Goal: Task Accomplishment & Management: Use online tool/utility

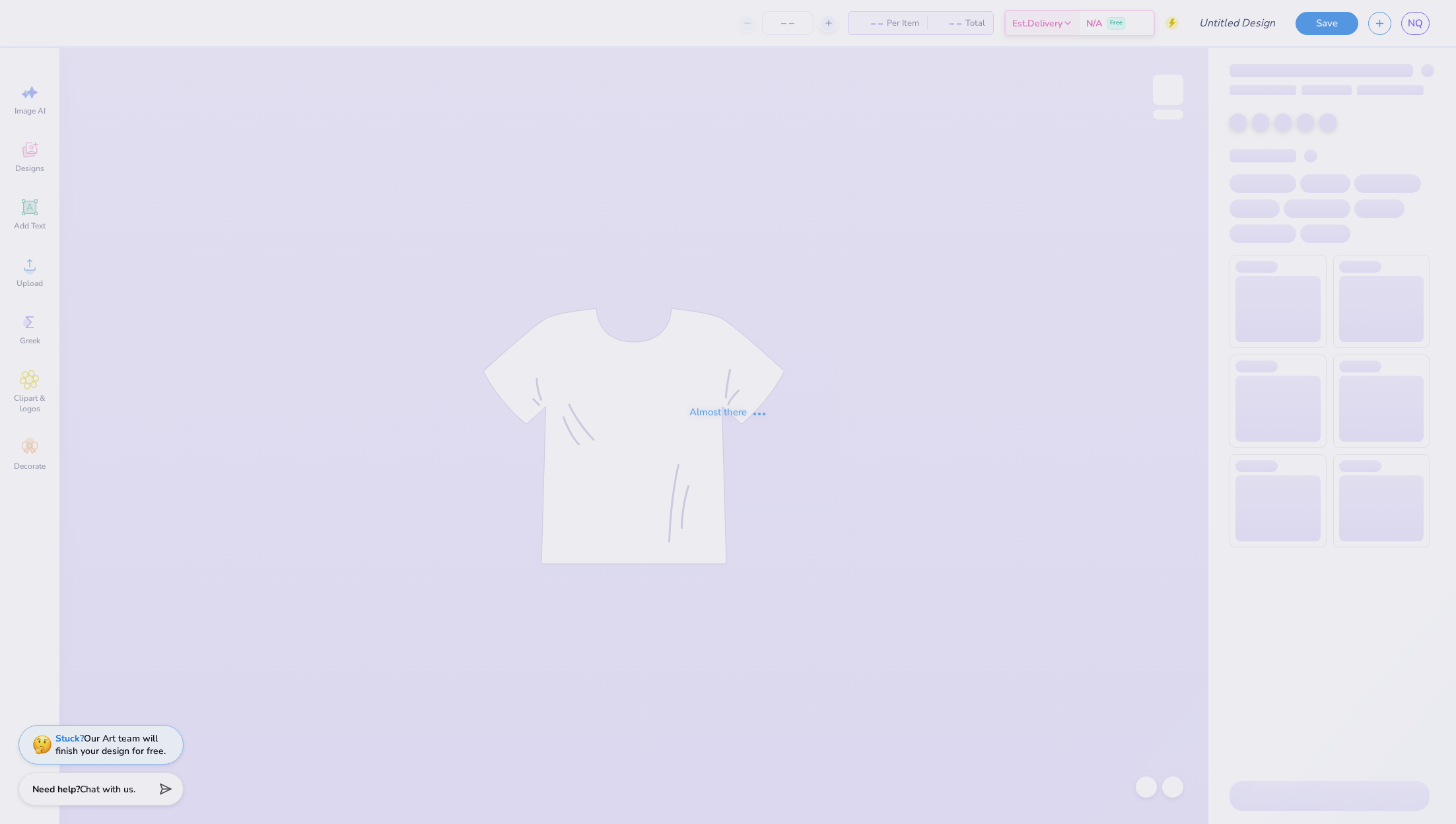
type input "BETA [PERSON_NAME]"
type input "100"
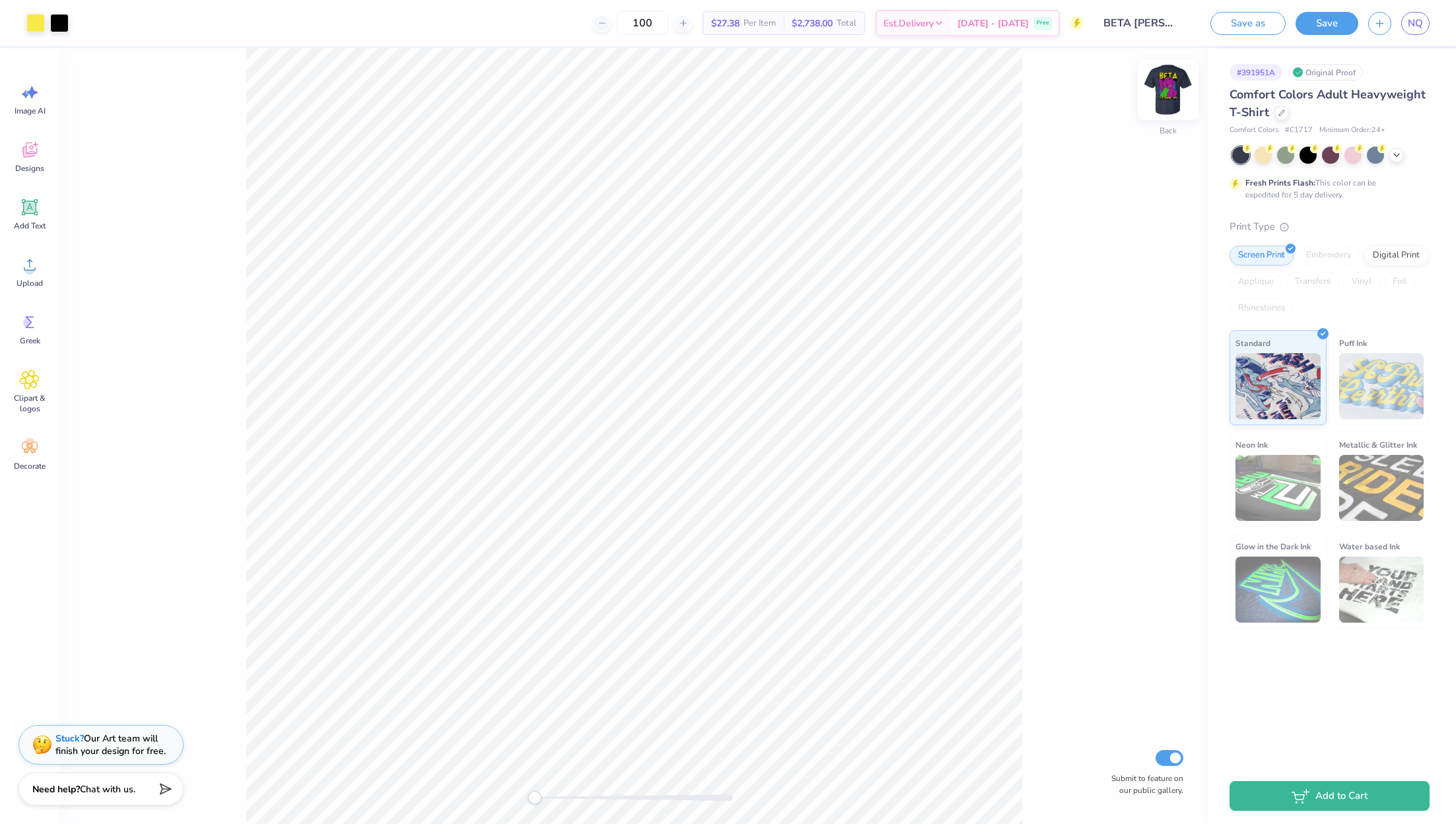
click at [1170, 88] on img at bounding box center [1168, 89] width 53 height 53
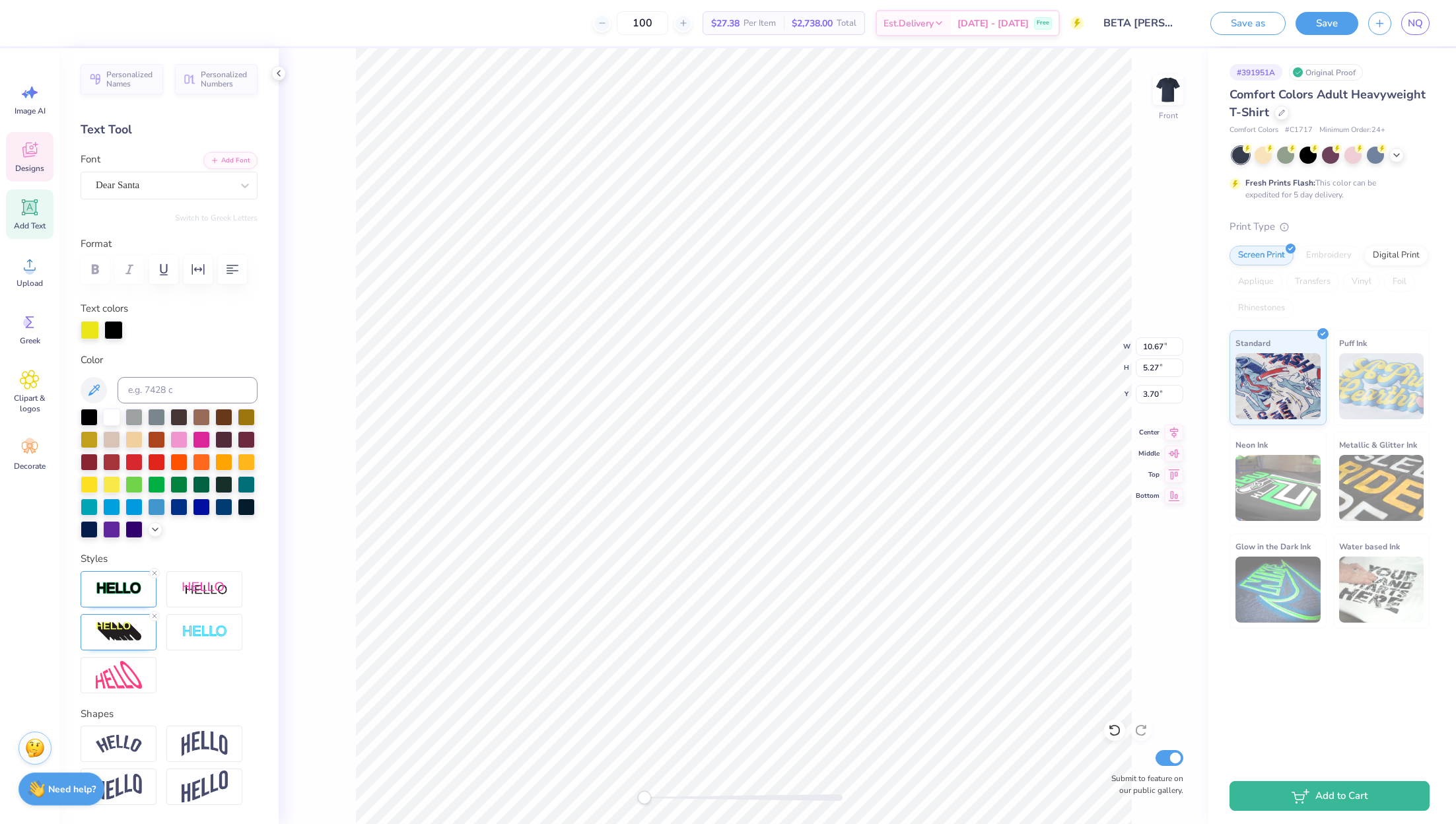
type textarea "ALPHA"
type textarea "SIGMA PHI 1845"
click at [1148, 86] on div "Front Submit to feature on our public gallery." at bounding box center [743, 436] width 929 height 776
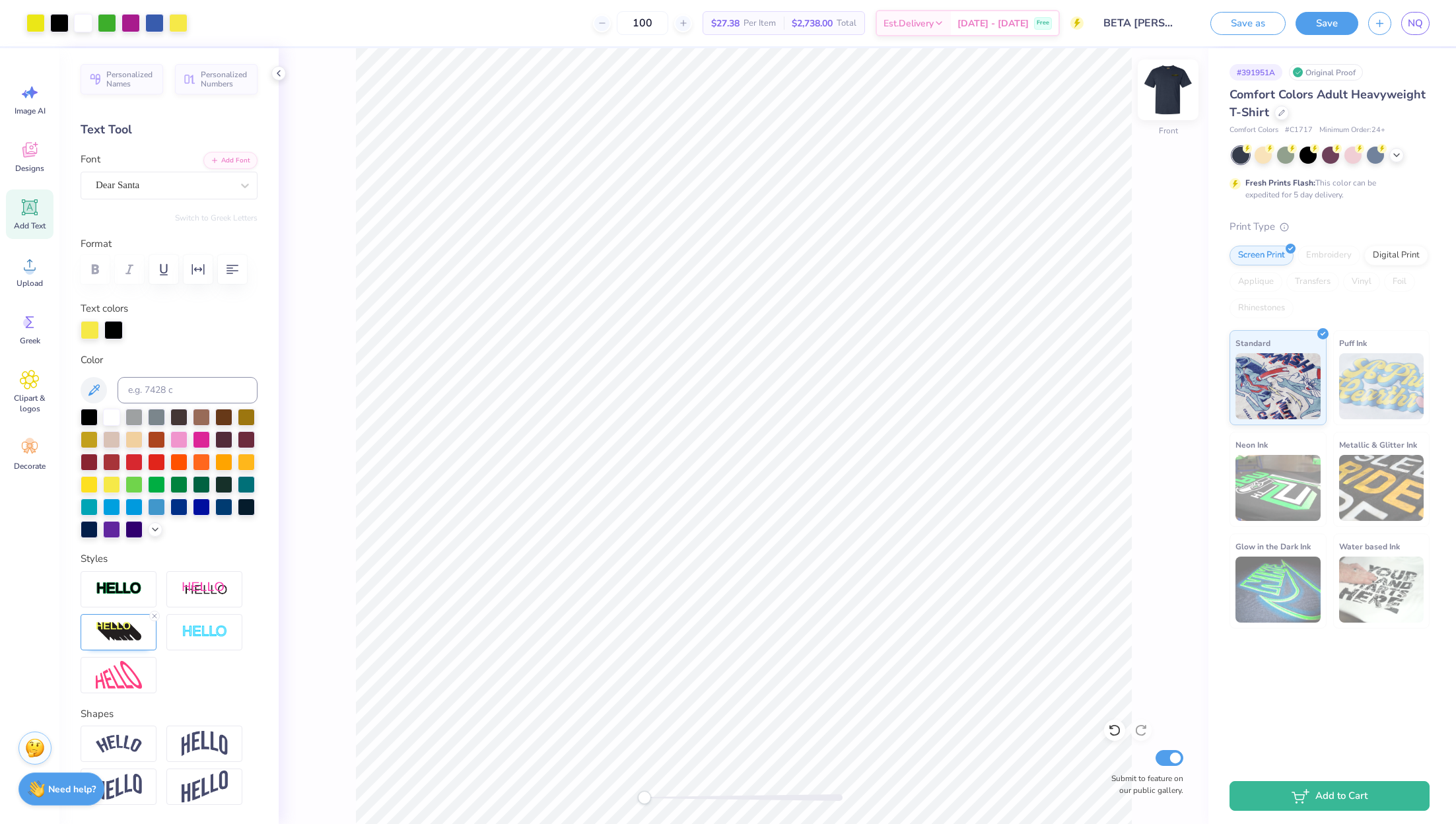
click at [1171, 92] on img at bounding box center [1168, 89] width 53 height 53
click at [1170, 94] on img at bounding box center [1168, 89] width 53 height 53
click at [1161, 103] on img at bounding box center [1168, 89] width 53 height 53
click at [1170, 94] on img at bounding box center [1168, 89] width 53 height 53
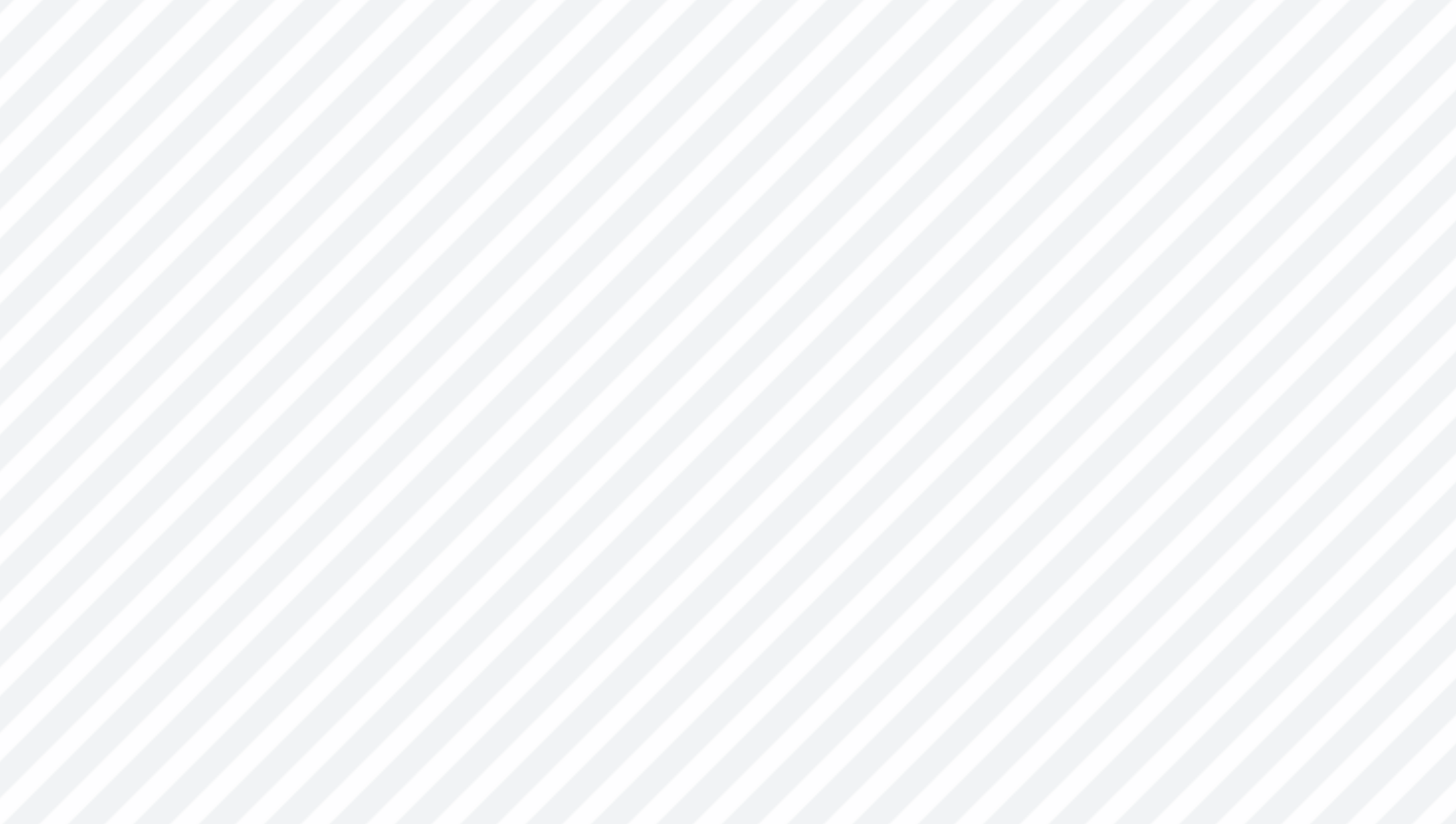
type textarea "RECRUITMENT 25"
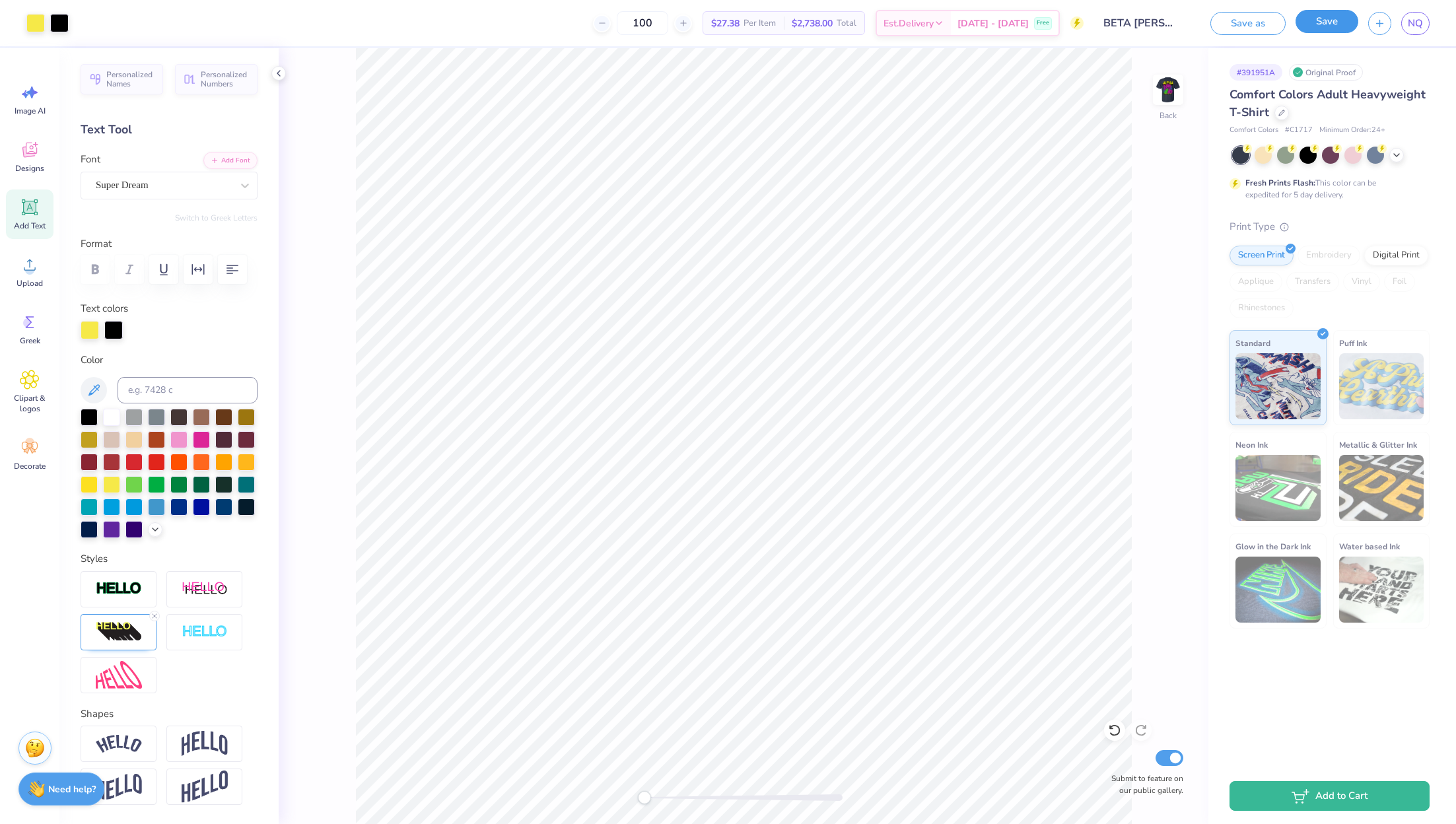
click at [1317, 21] on button "Save" at bounding box center [1326, 21] width 63 height 23
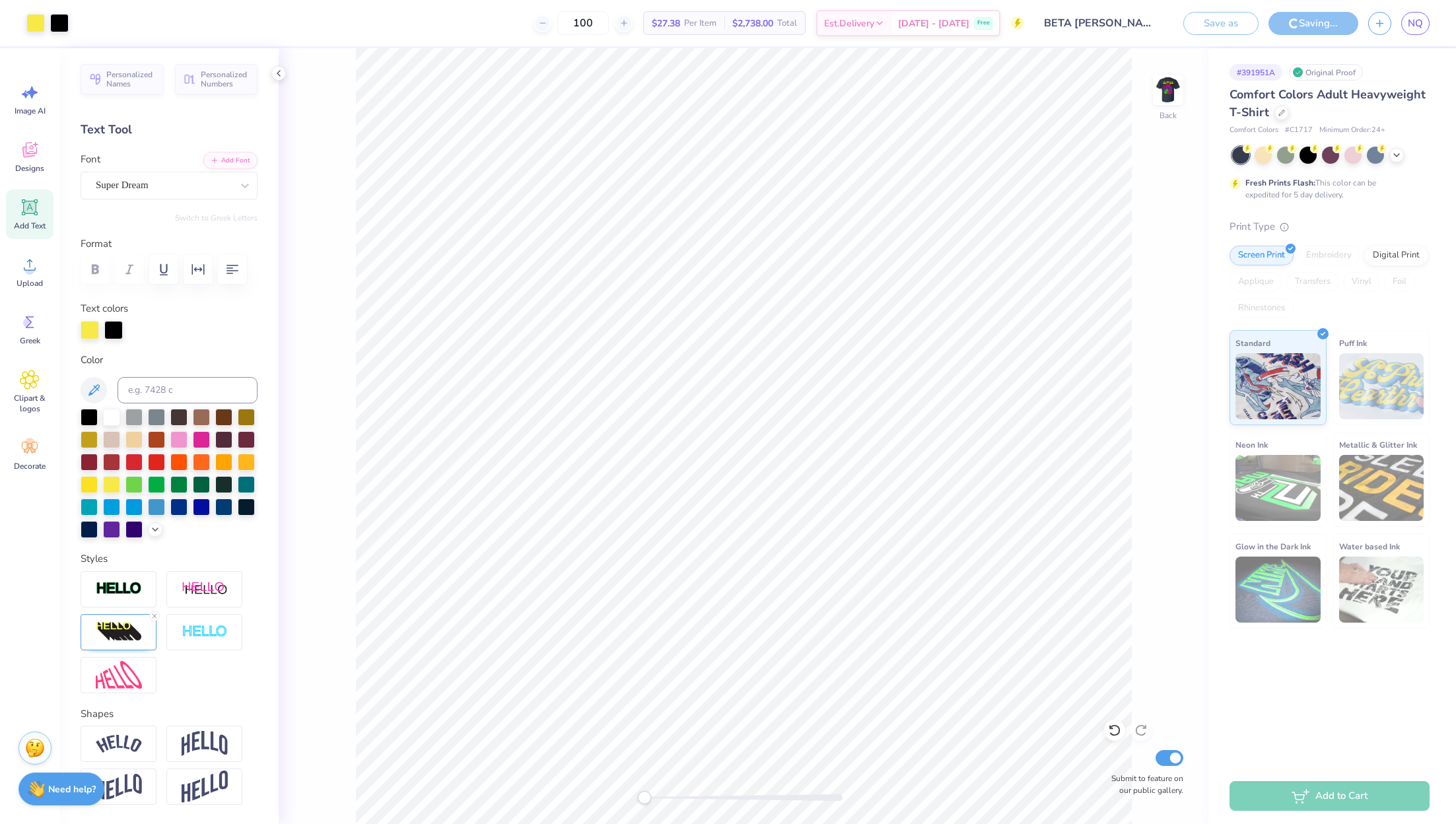
click at [1105, 17] on input "BETA [PERSON_NAME]" at bounding box center [1099, 22] width 130 height 26
click at [1115, 24] on input "BETA [PERSON_NAME]" at bounding box center [1099, 22] width 130 height 26
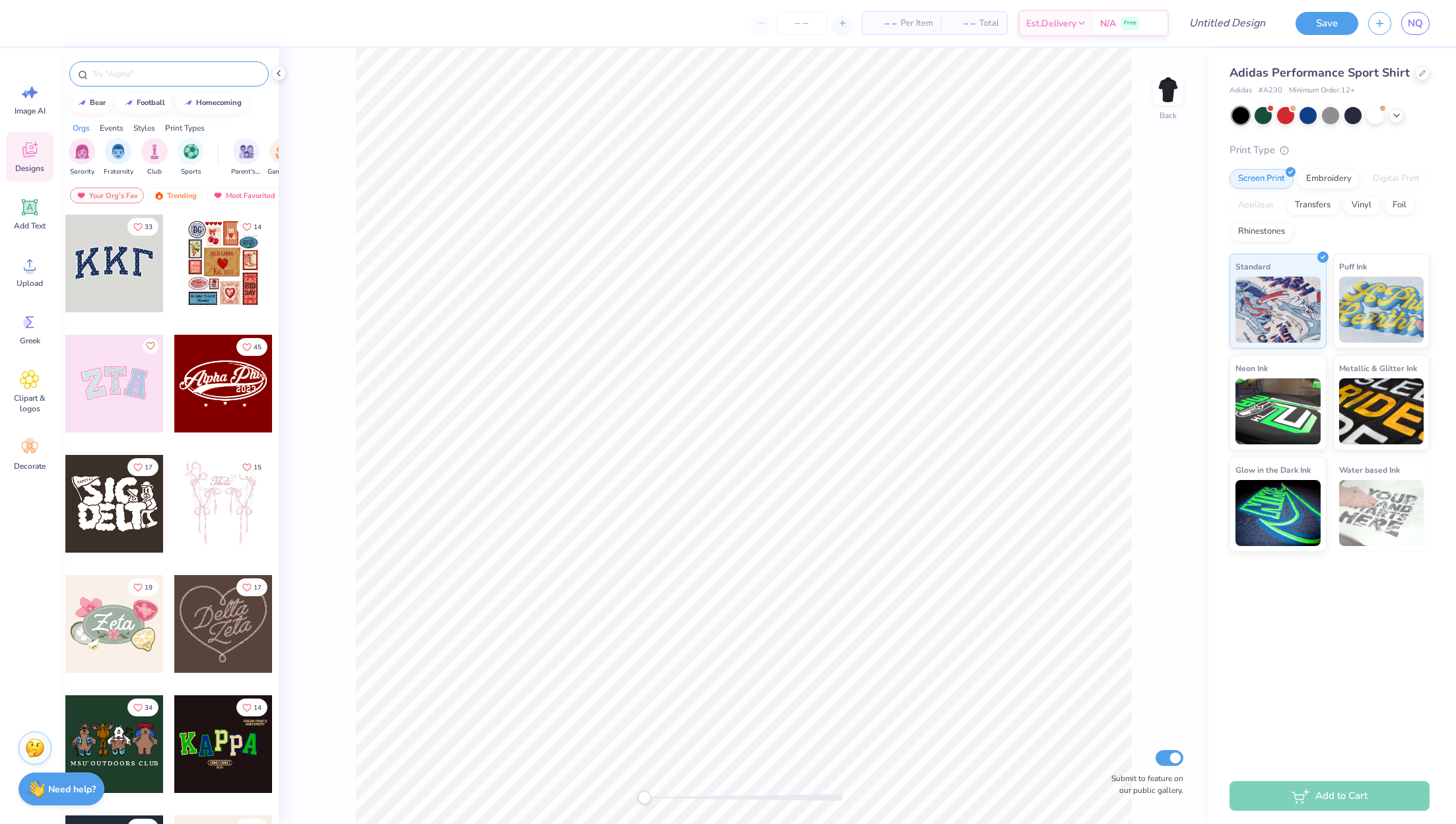
click at [130, 78] on input "text" at bounding box center [175, 75] width 169 height 14
click at [24, 101] on icon at bounding box center [29, 92] width 19 height 19
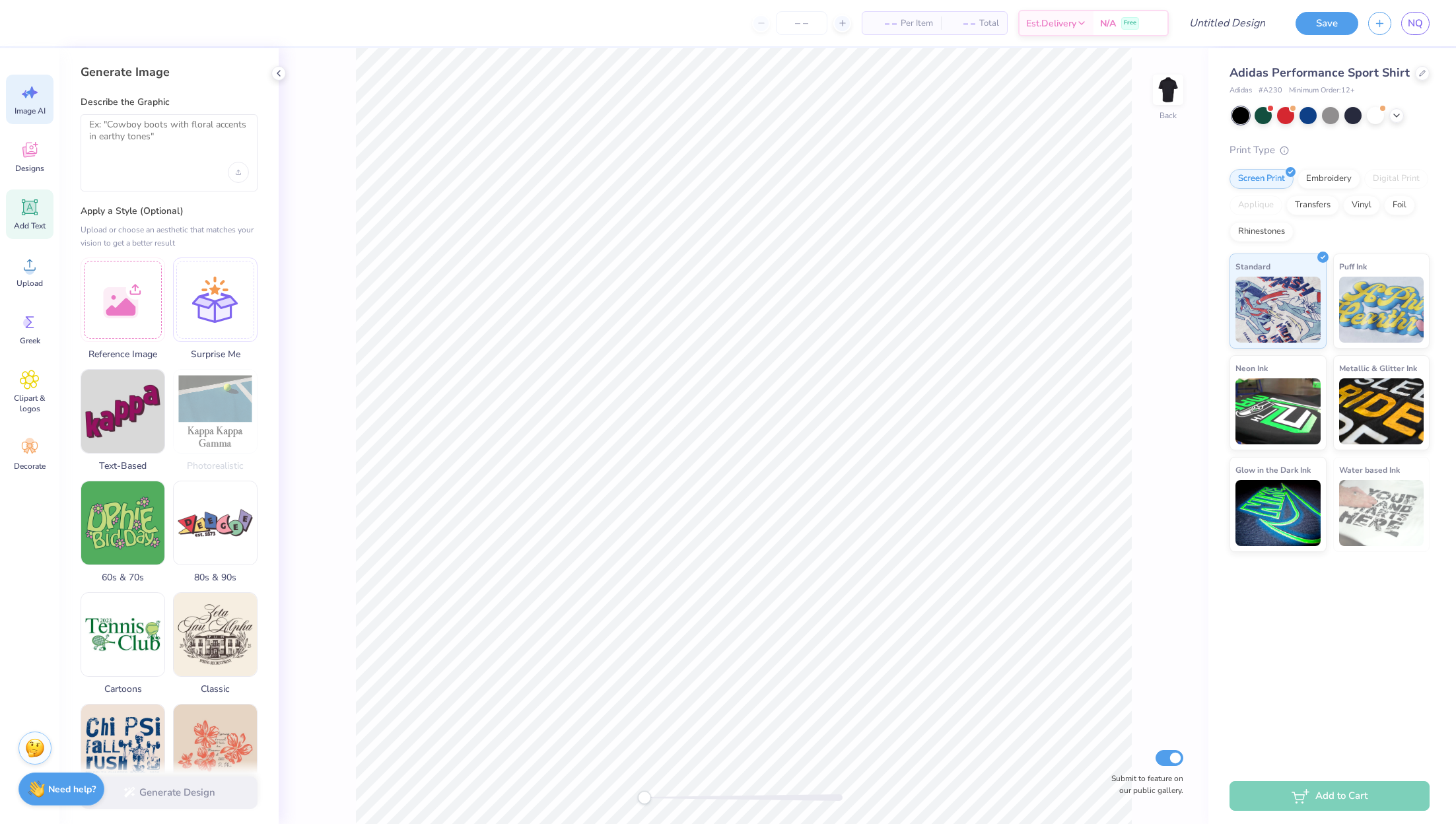
click at [23, 229] on span "Add Text" at bounding box center [29, 226] width 32 height 11
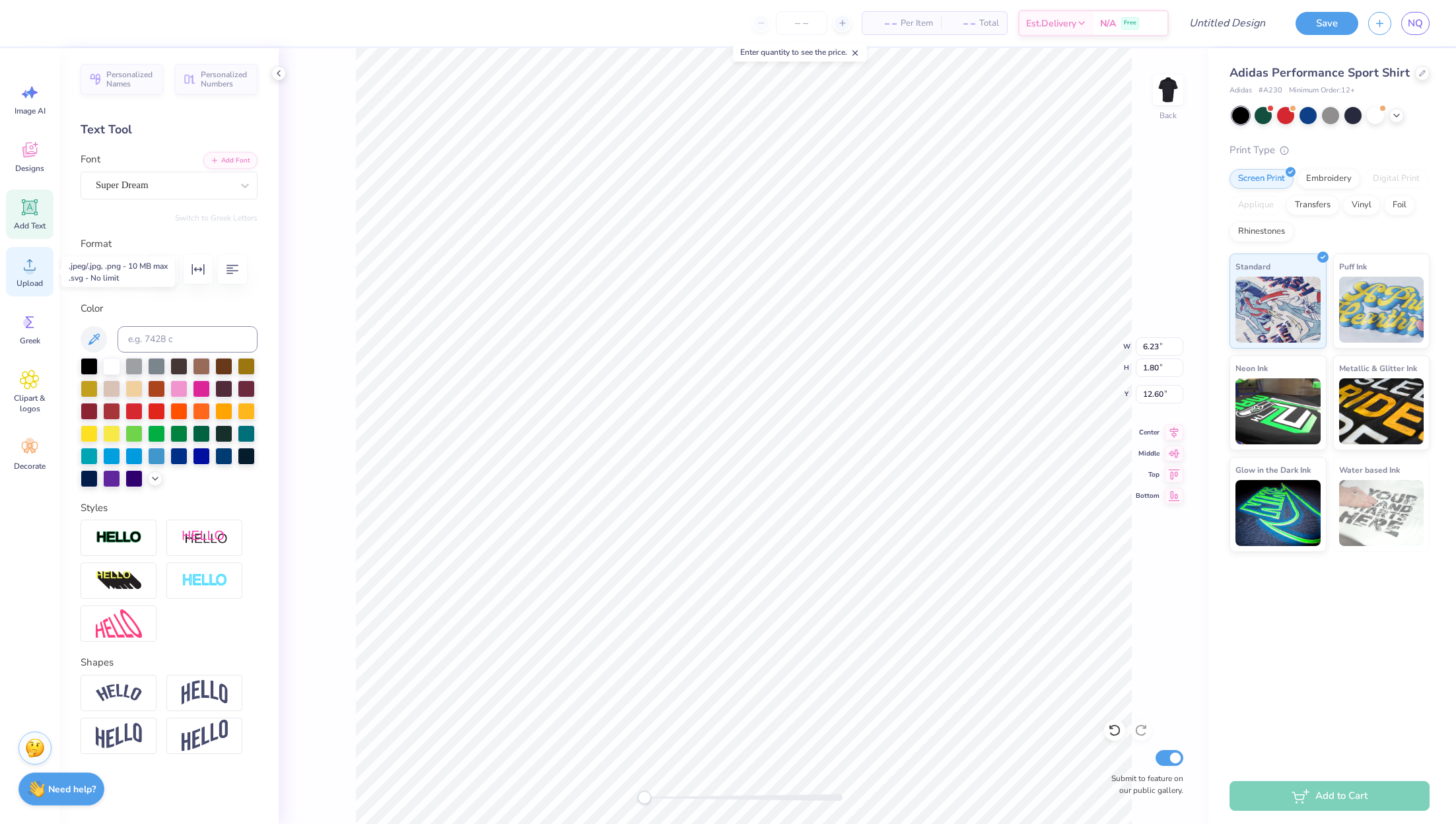
click at [35, 280] on span "Upload" at bounding box center [29, 283] width 26 height 11
click at [29, 275] on div "Upload" at bounding box center [29, 271] width 47 height 49
click at [38, 161] on div "Designs" at bounding box center [29, 156] width 47 height 49
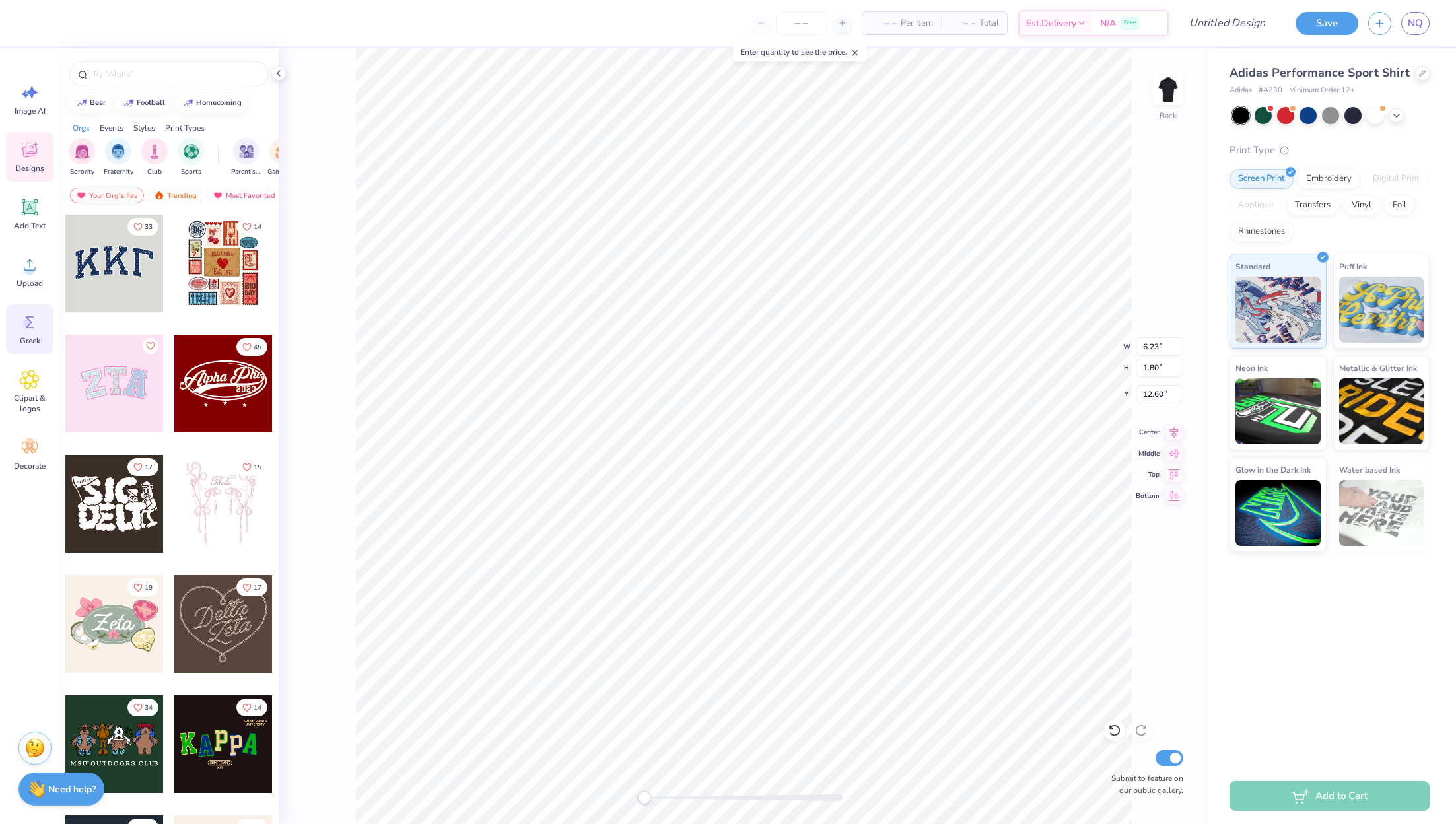
click at [26, 333] on div "Greek" at bounding box center [29, 328] width 47 height 49
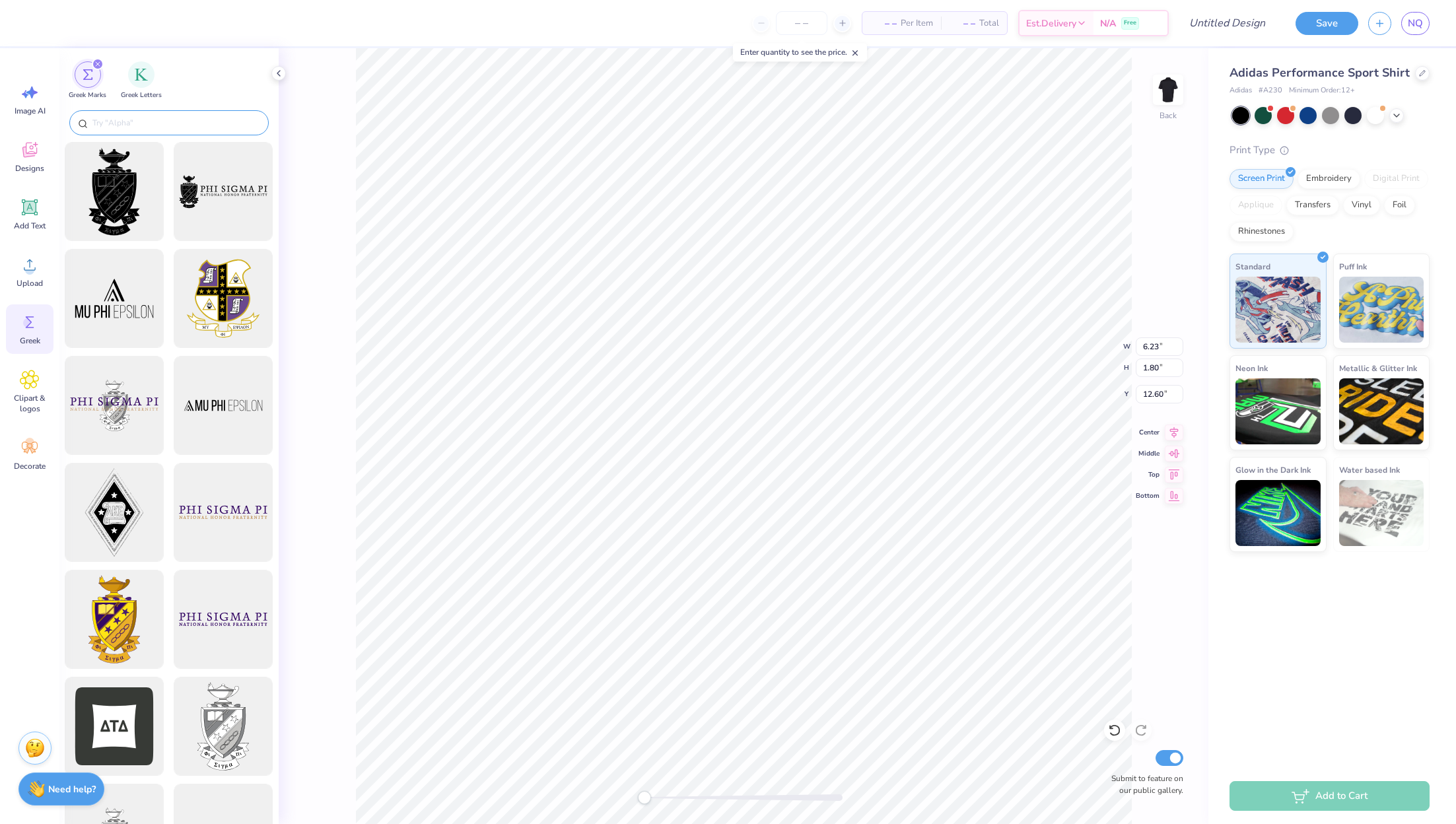
click at [177, 130] on div at bounding box center [169, 123] width 199 height 25
click at [181, 124] on input "text" at bounding box center [175, 123] width 169 height 14
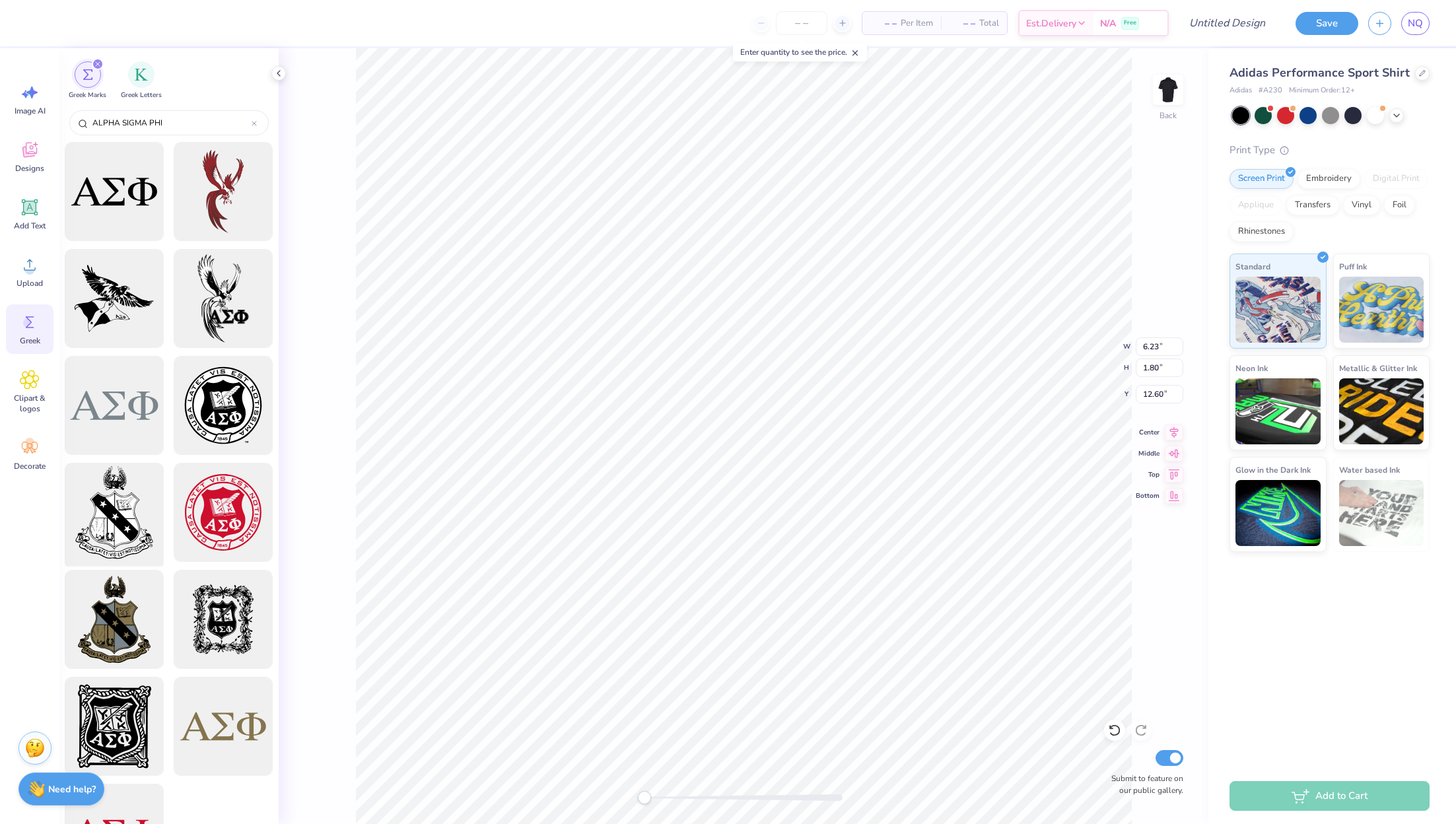
scroll to position [66, 0]
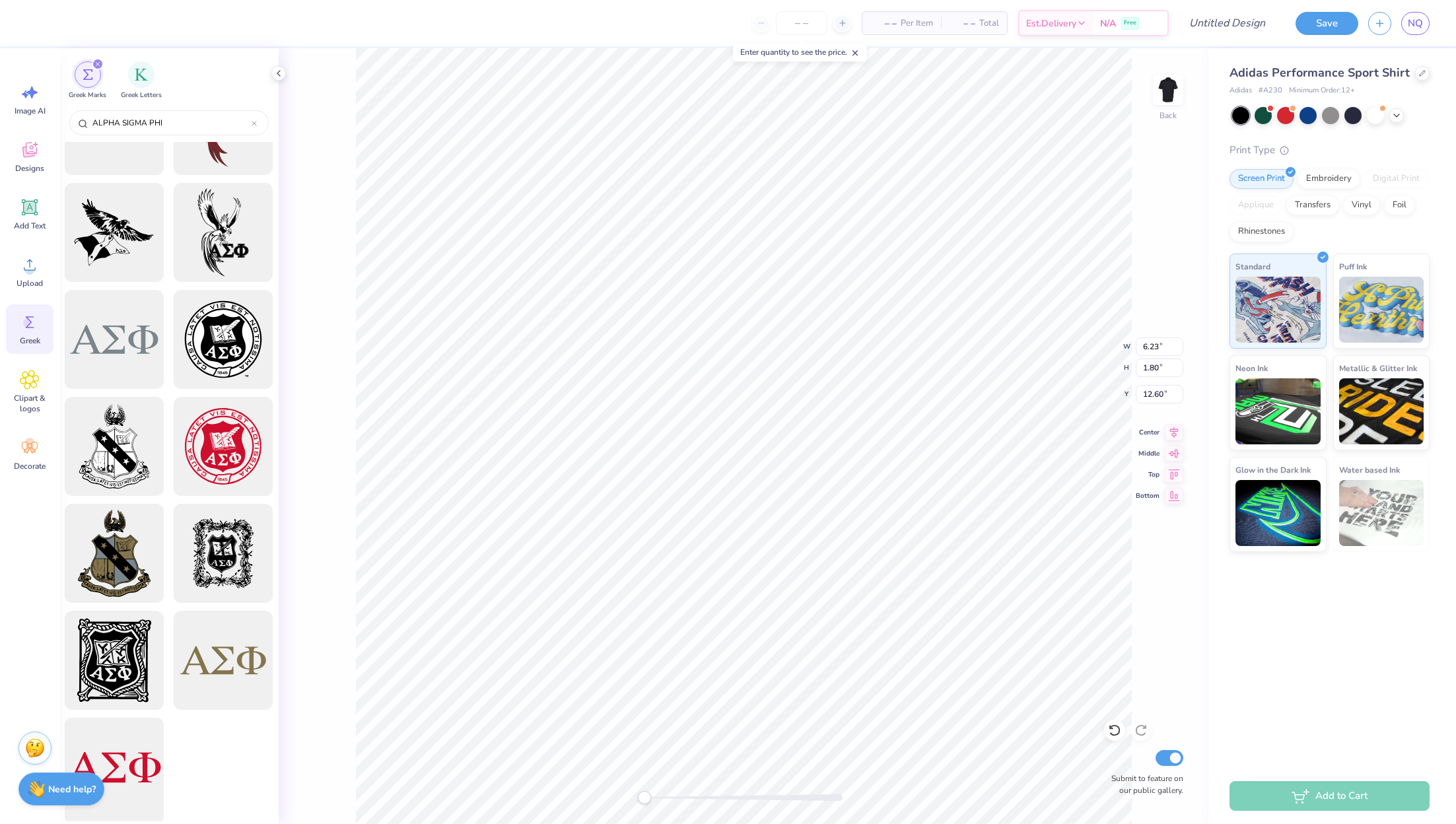
type input "ALPHA SIGMA PHI"
click at [135, 763] on div at bounding box center [114, 767] width 109 height 109
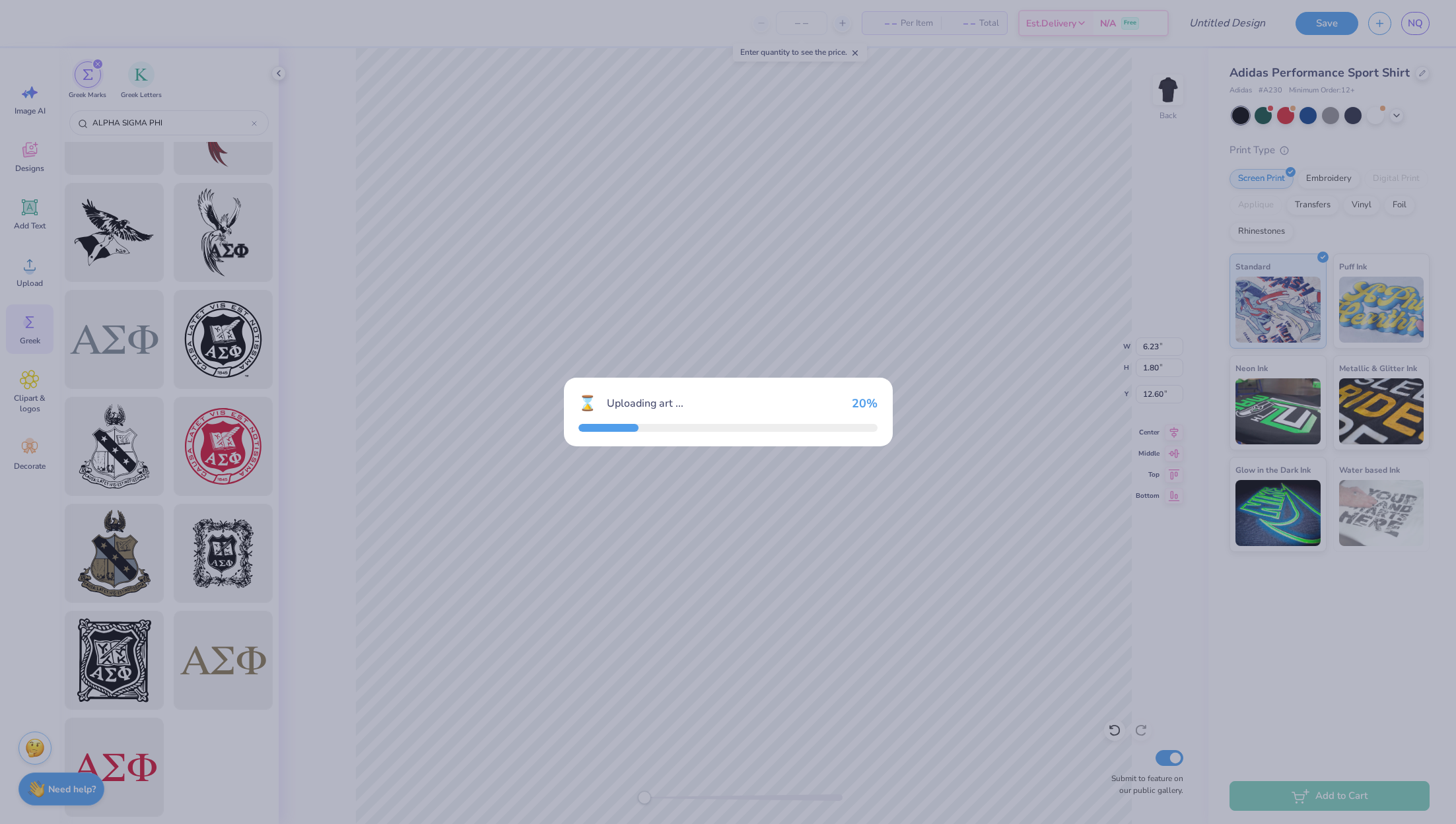
type input "7.48"
type input "2.45"
type input "3.00"
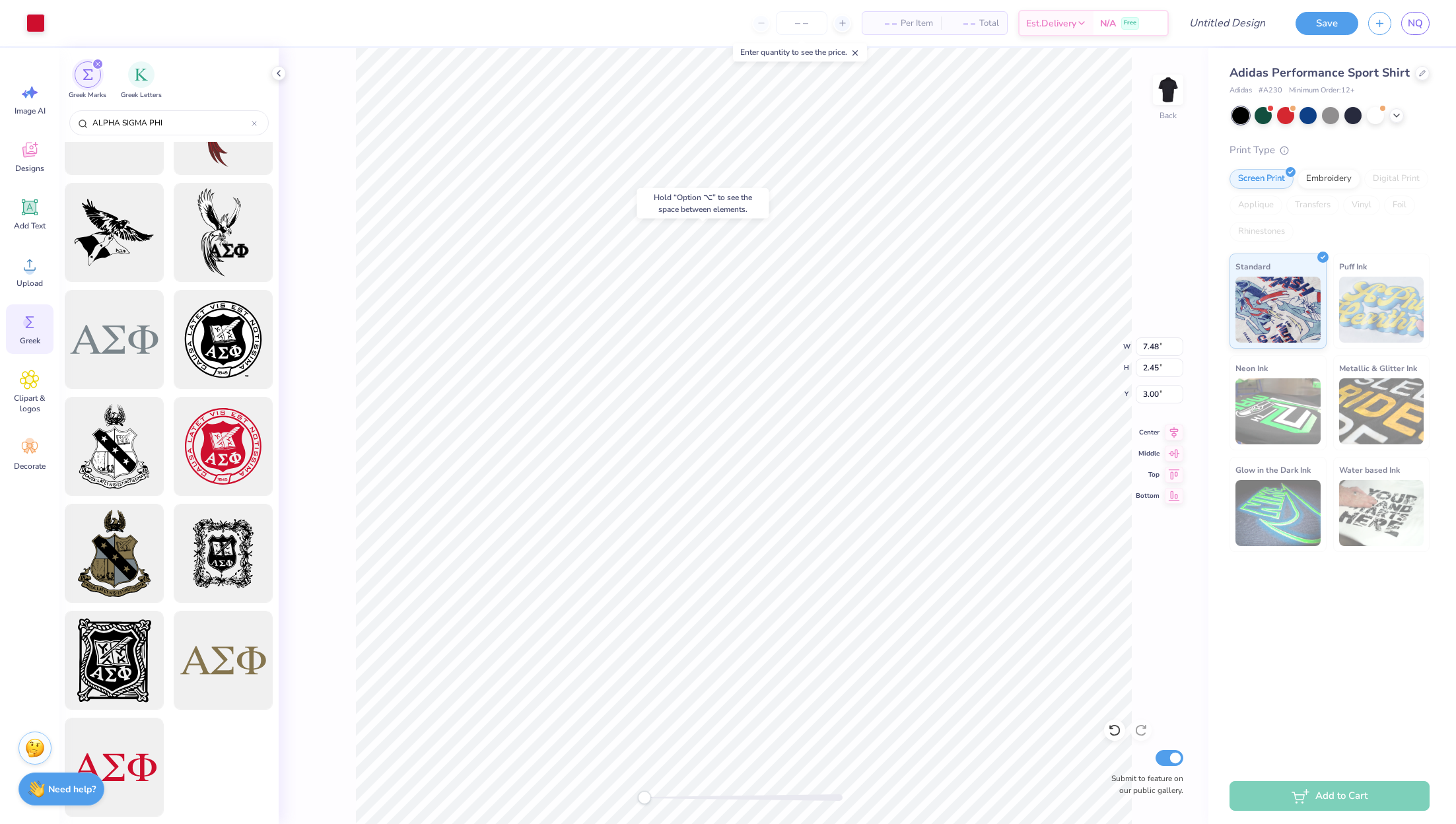
type input "6.23"
type input "1.80"
type input "12.60"
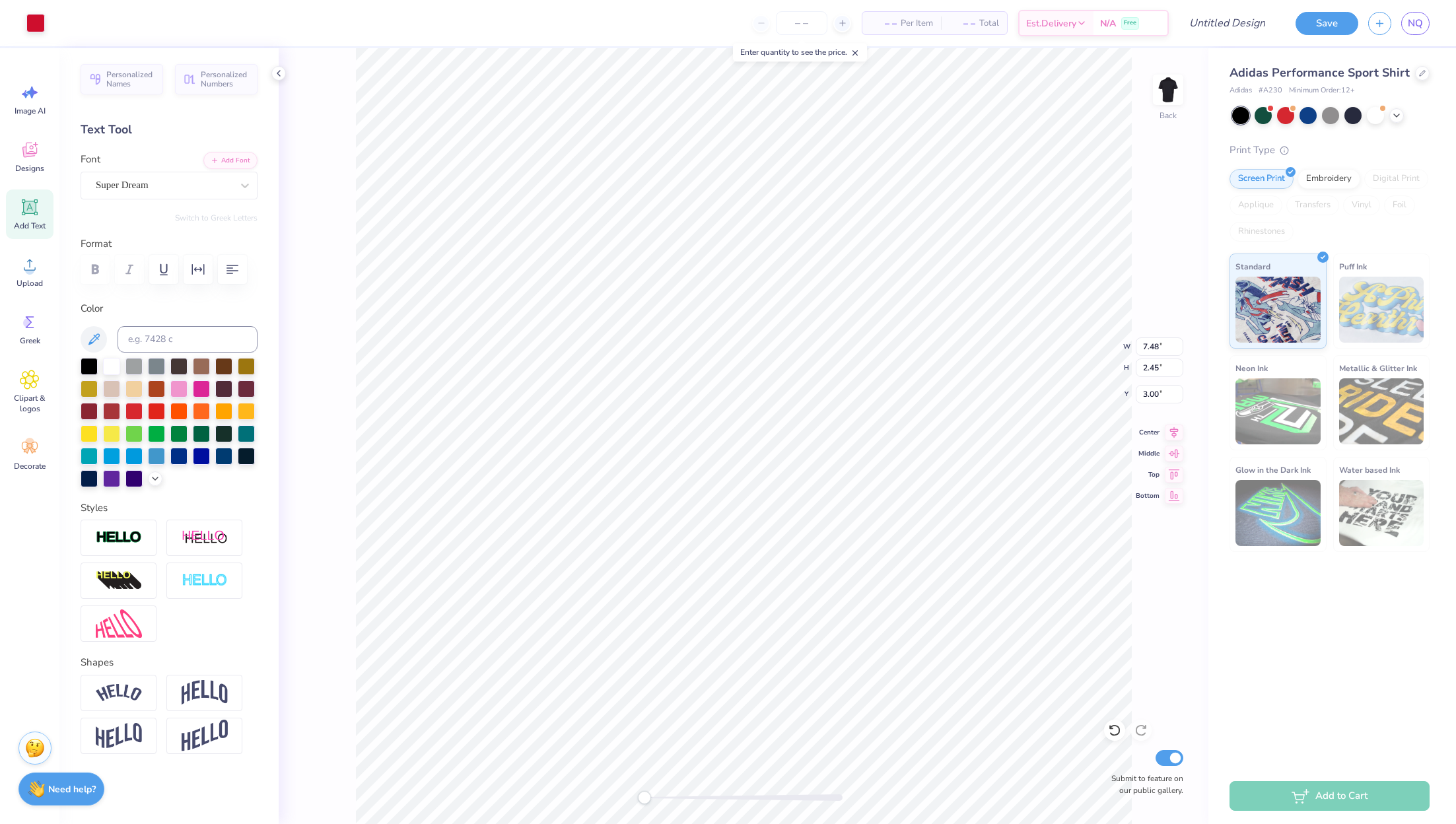
type input "3.71"
type input "1.22"
click at [1169, 93] on img at bounding box center [1168, 89] width 53 height 53
click at [24, 288] on span "Upload" at bounding box center [29, 283] width 26 height 11
click at [19, 314] on icon at bounding box center [29, 322] width 19 height 19
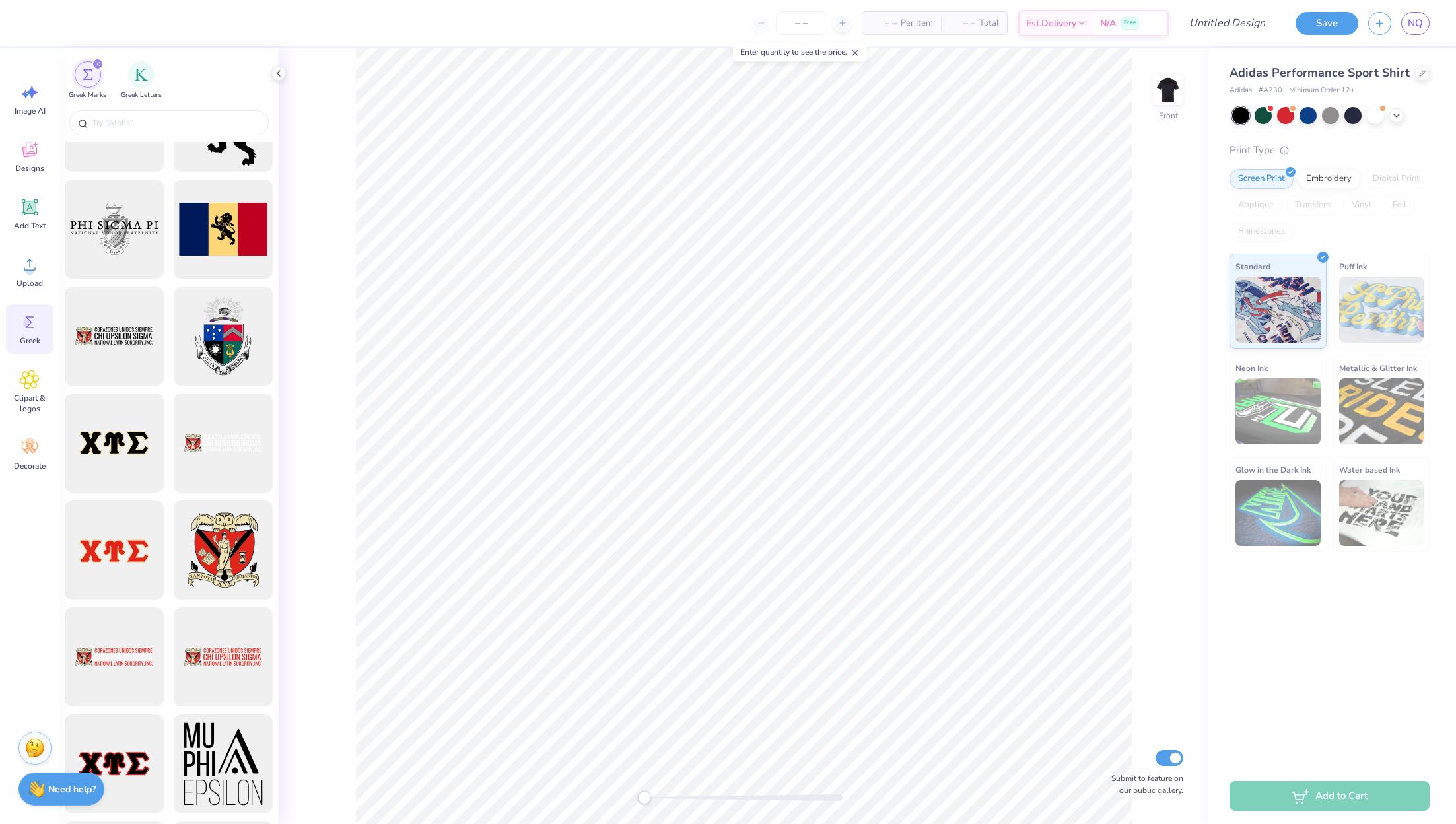
scroll to position [892, 0]
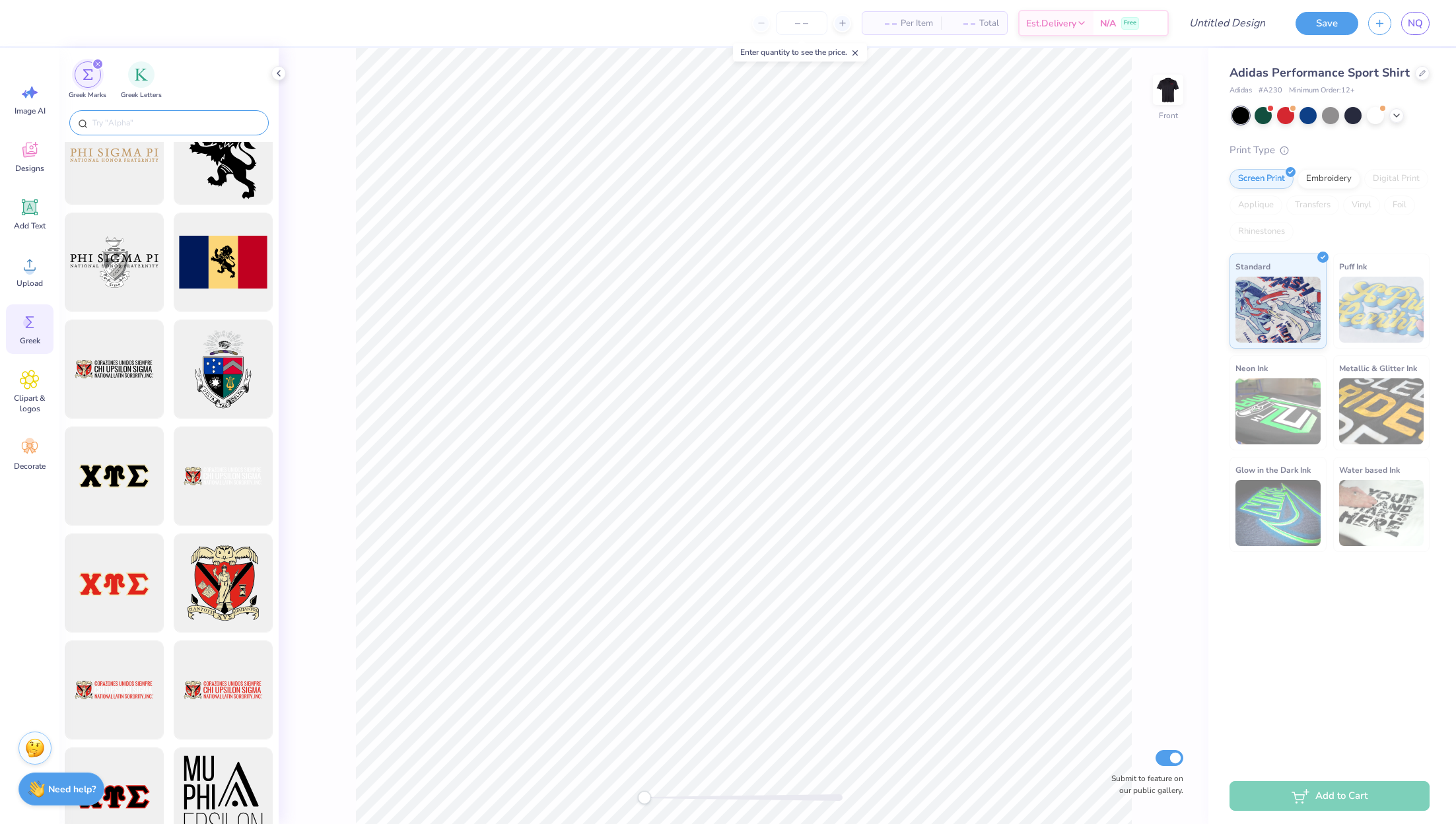
click at [140, 119] on input "text" at bounding box center [175, 123] width 169 height 14
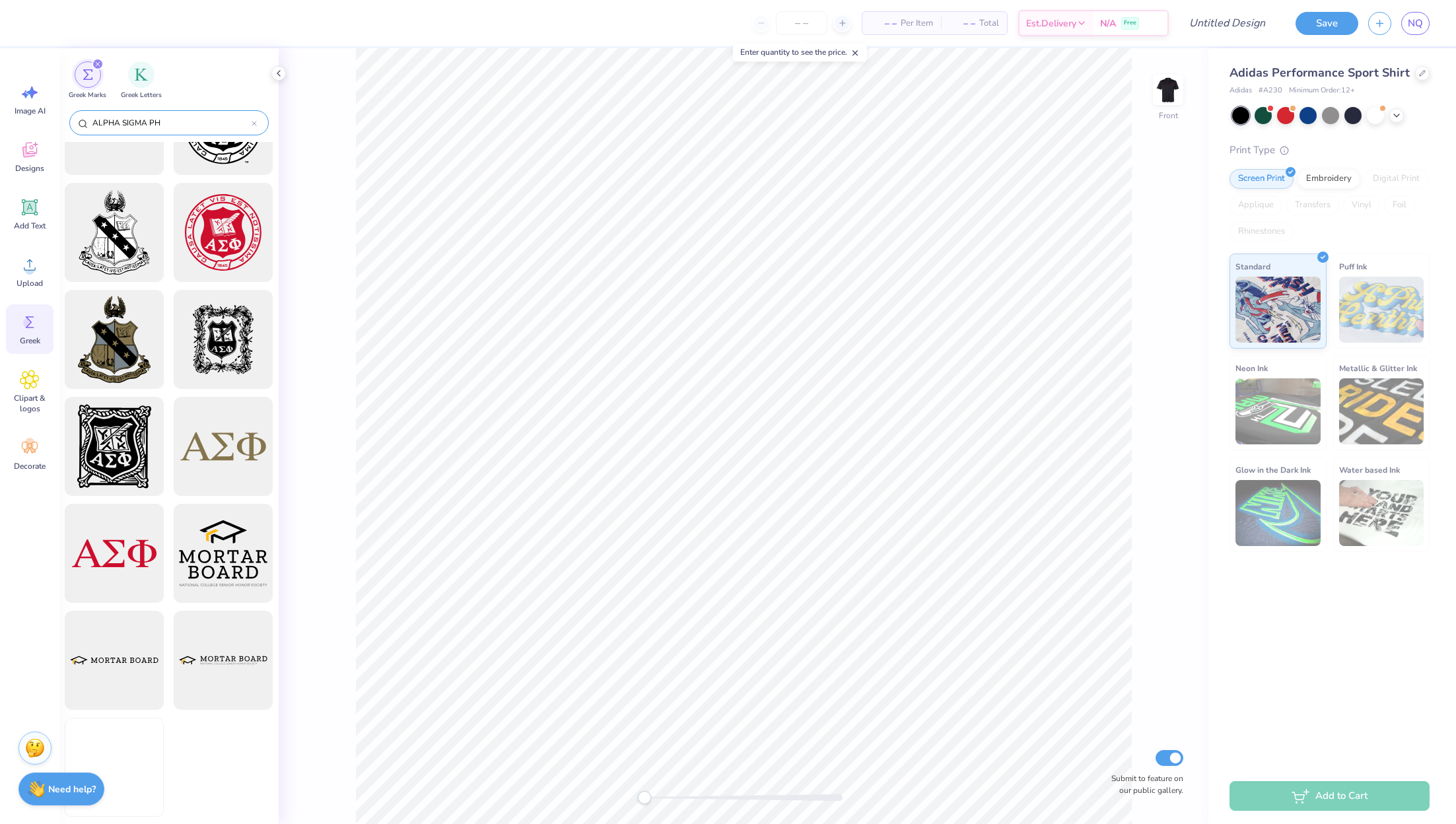
scroll to position [66, 0]
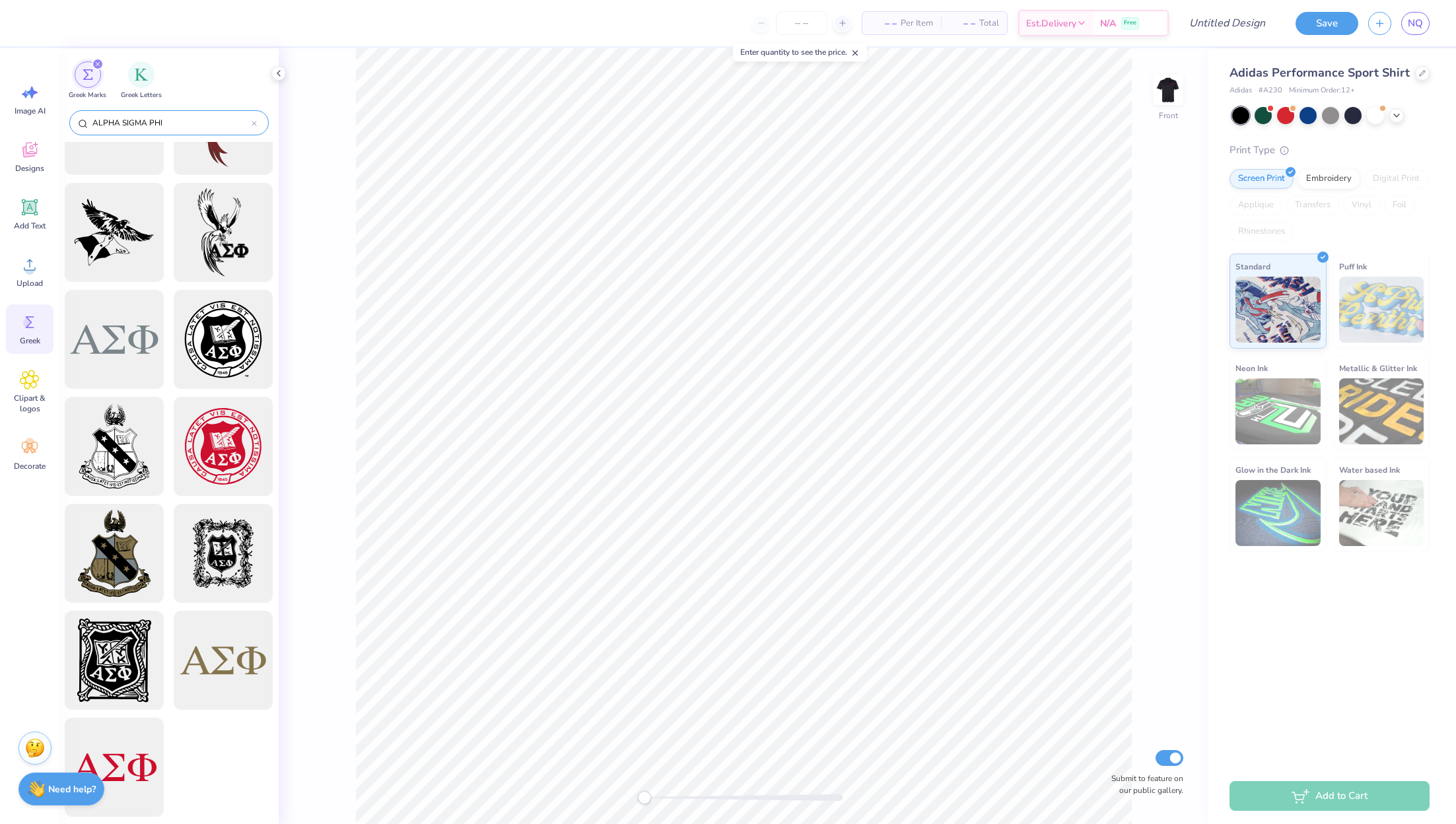
type input "ALPHA SIGMA PHI"
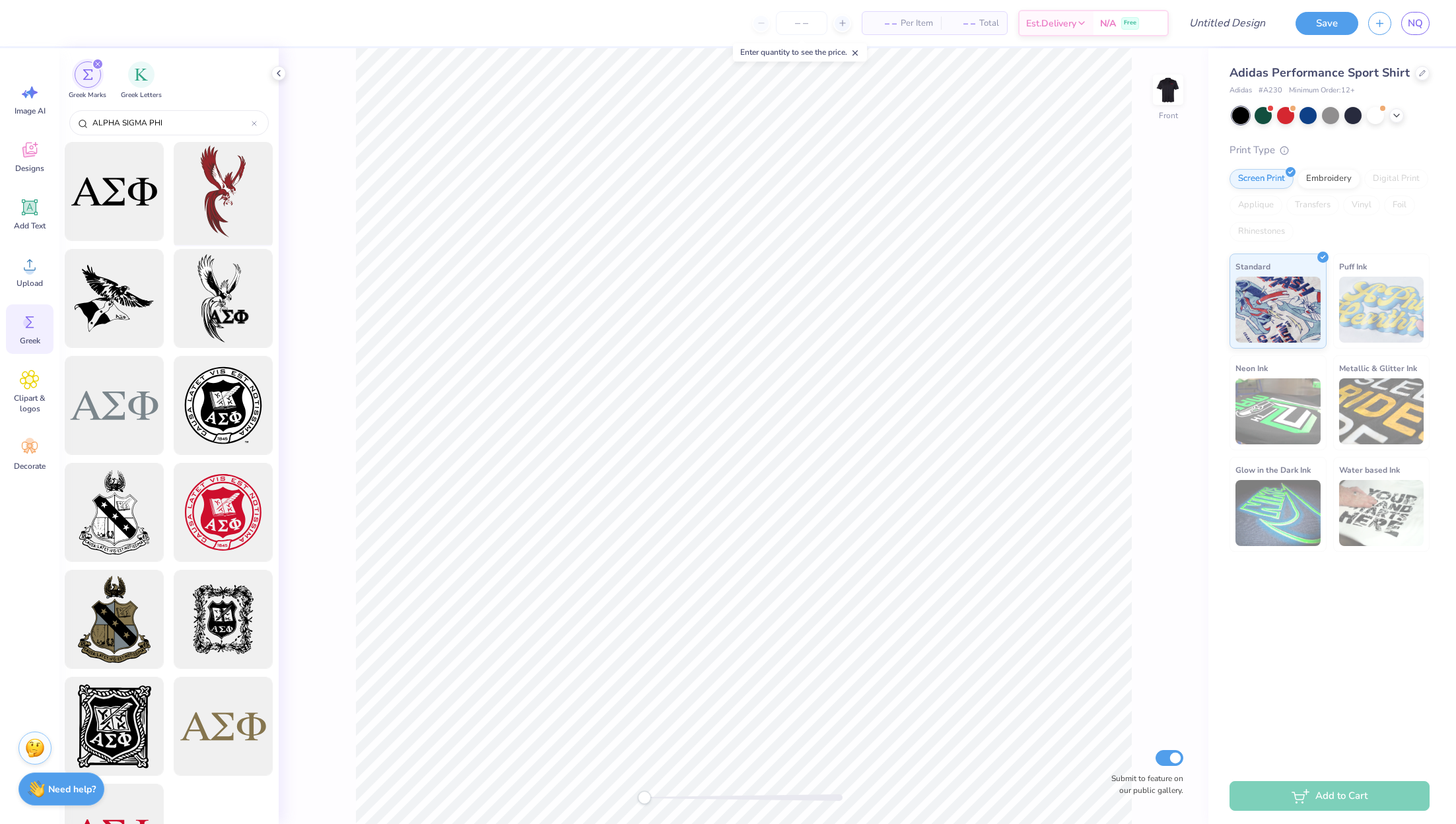
click at [203, 204] on div at bounding box center [224, 192] width 109 height 109
type input "2.22"
type input "4.53"
type input "0.56"
type input "1.15"
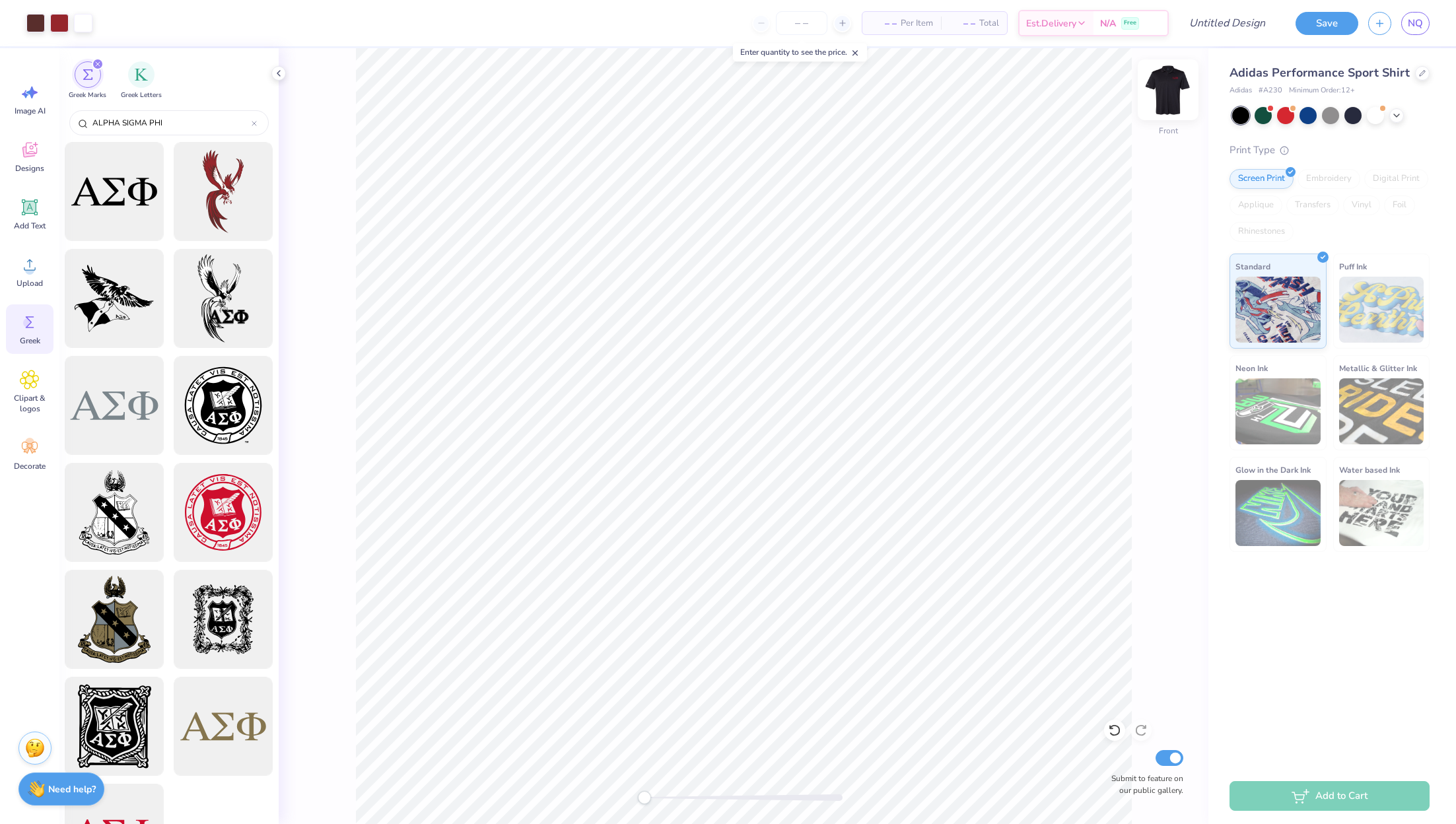
click at [1171, 107] on img at bounding box center [1168, 89] width 53 height 53
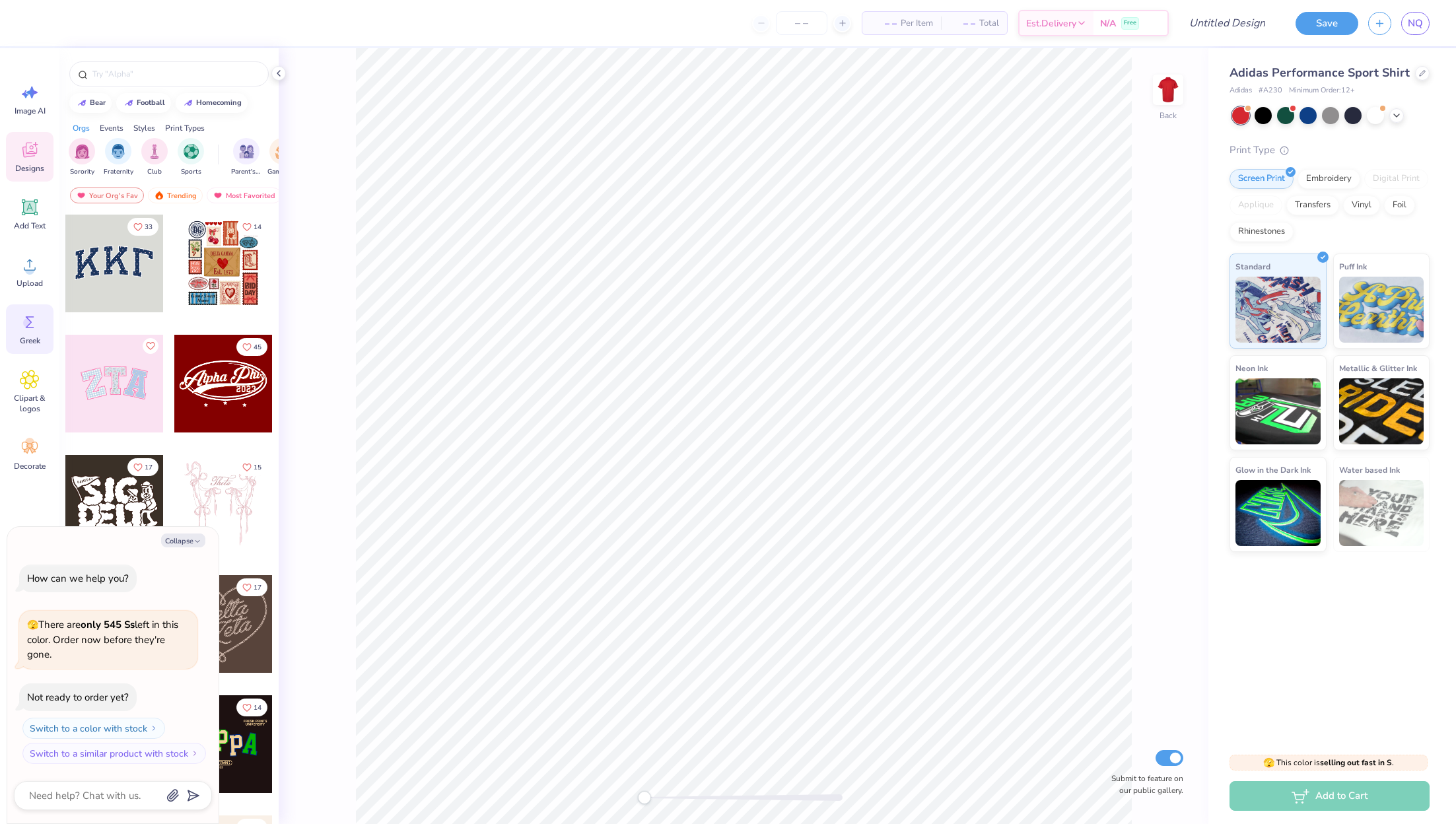
click at [14, 331] on div "Greek" at bounding box center [29, 328] width 47 height 49
type textarea "x"
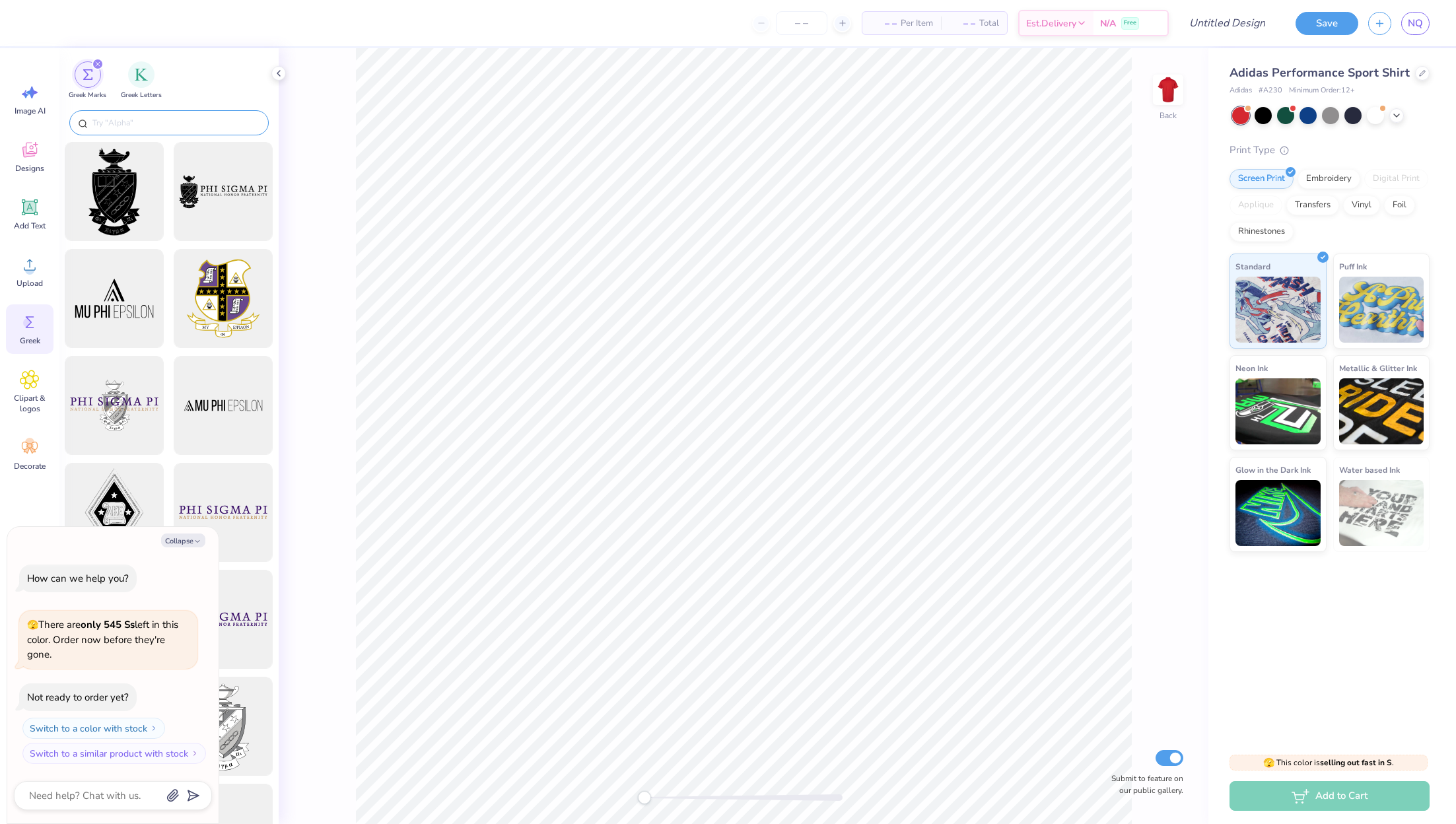
click at [182, 129] on input "text" at bounding box center [175, 123] width 169 height 14
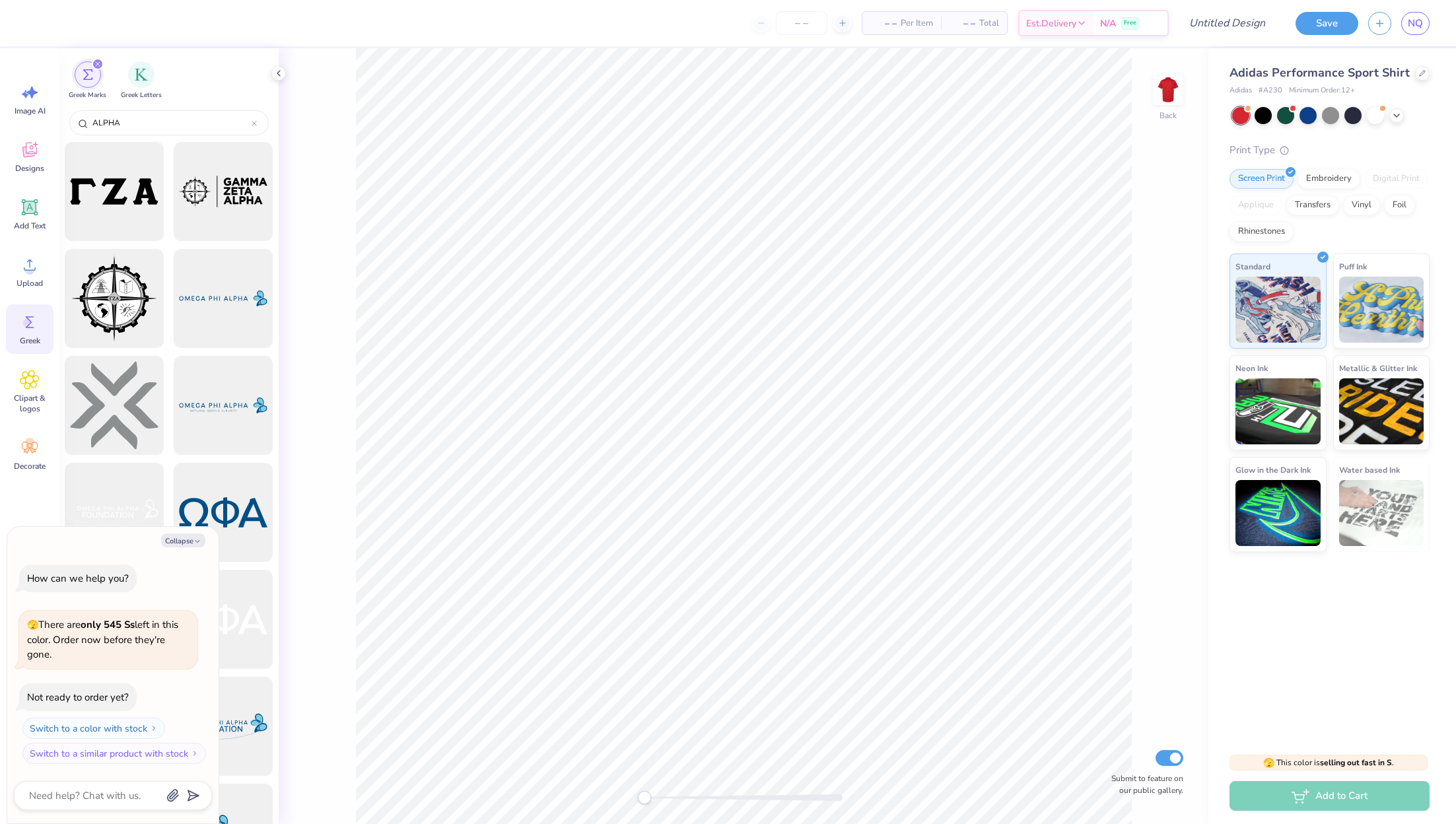
type input "ALPHA"
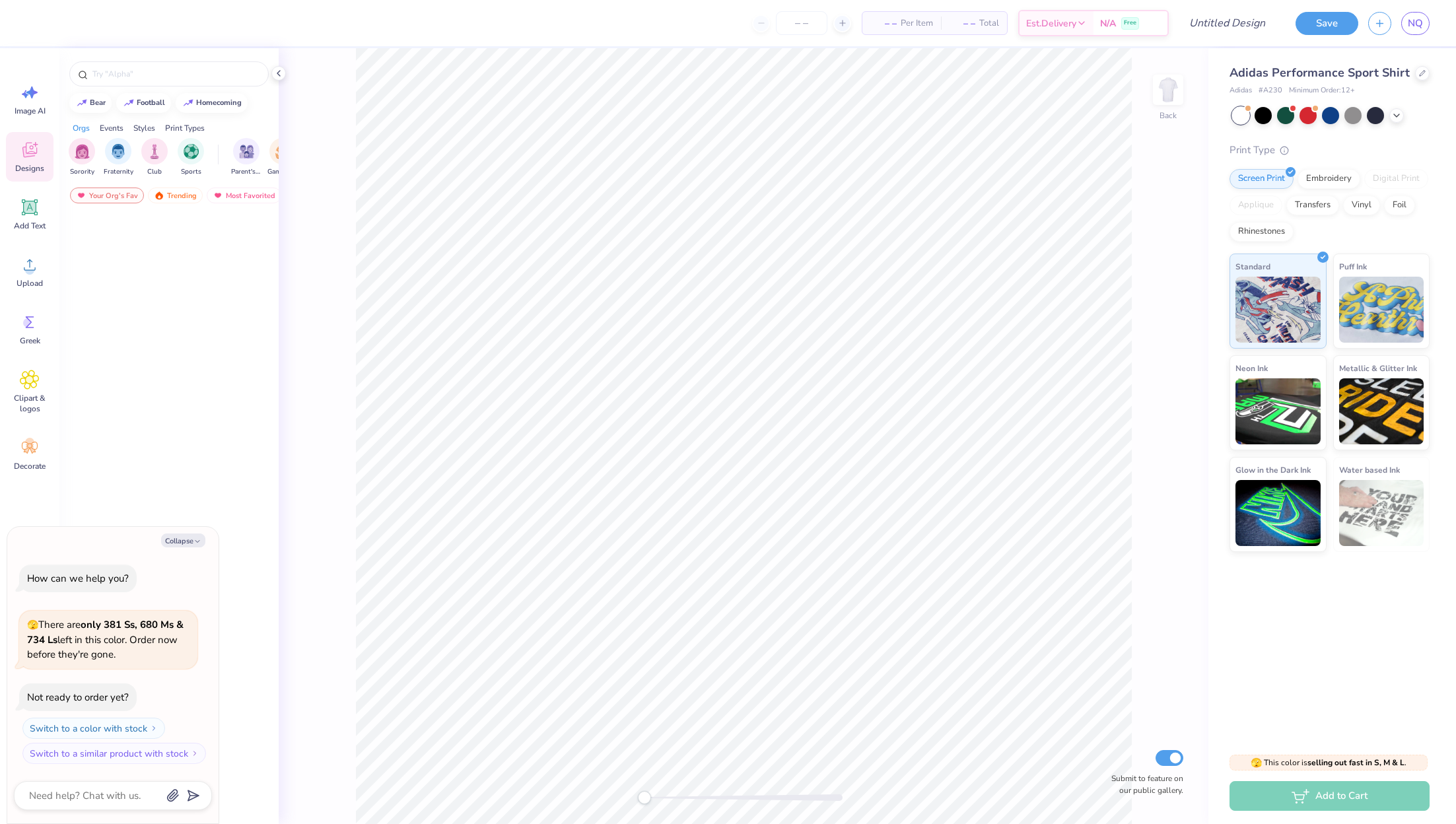
type textarea "x"
